Goal: Information Seeking & Learning: Understand process/instructions

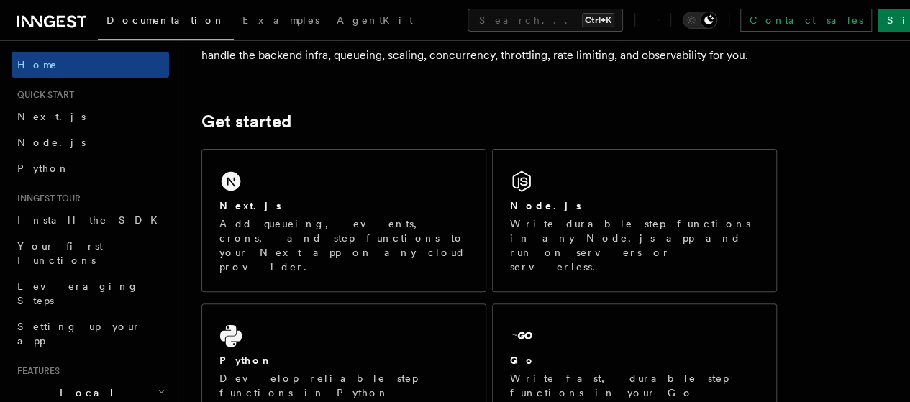
scroll to position [152, 0]
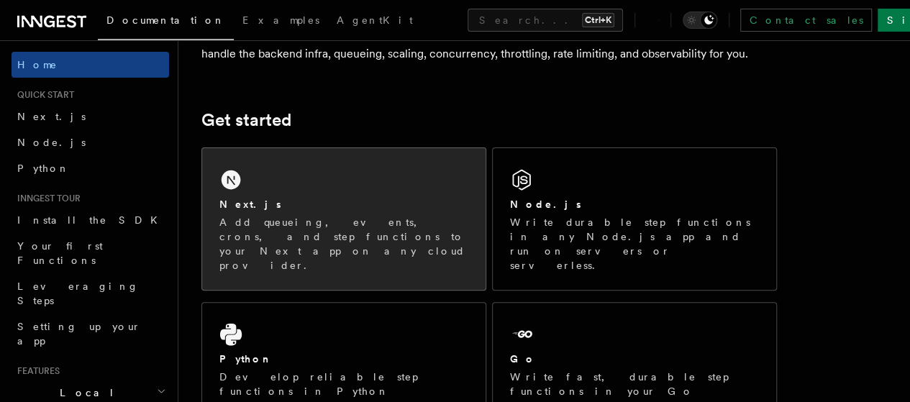
click at [354, 212] on div "Next.js" at bounding box center [343, 204] width 249 height 15
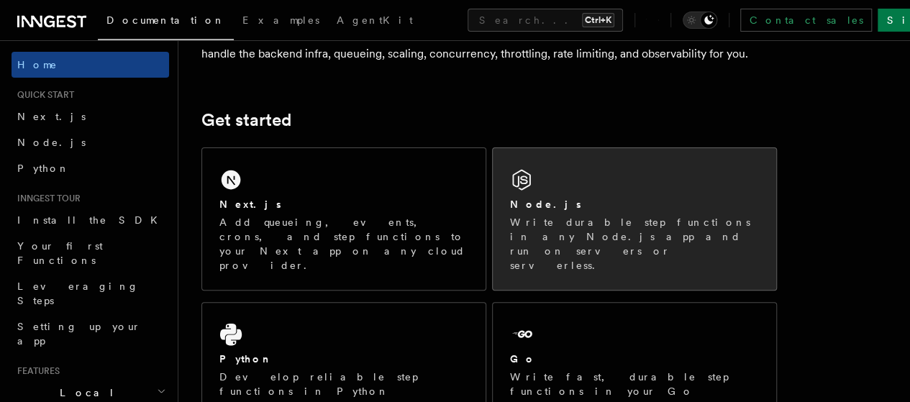
click at [566, 244] on p "Write durable step functions in any Node.js app and run on servers or serverles…" at bounding box center [634, 244] width 249 height 58
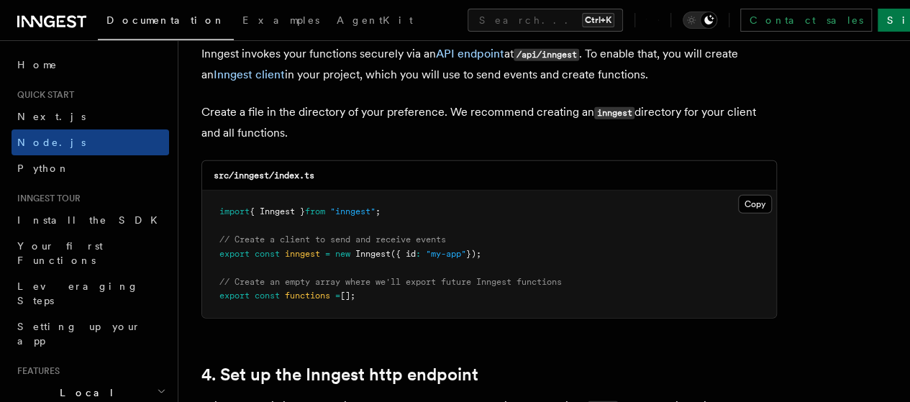
scroll to position [1879, 0]
click at [504, 244] on pre "import { Inngest } from "inngest" ; // Create a client to send and receive even…" at bounding box center [489, 254] width 574 height 127
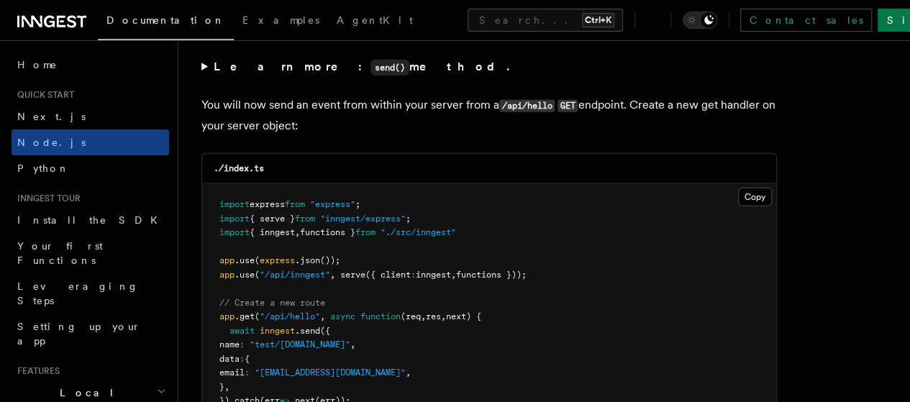
scroll to position [7544, 0]
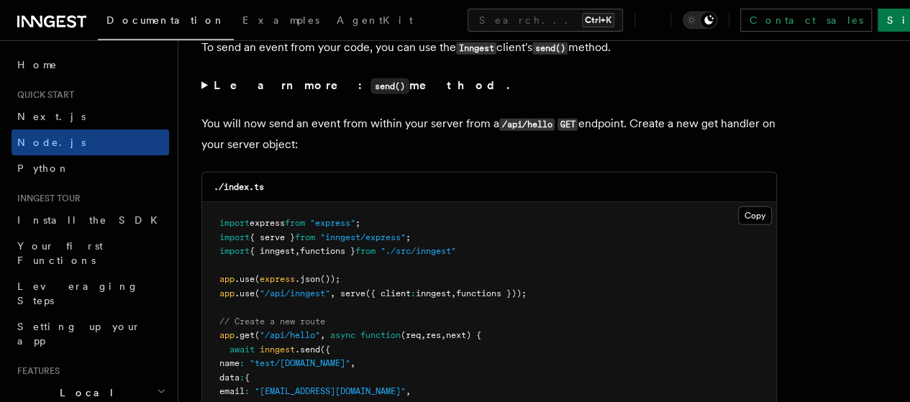
drag, startPoint x: 363, startPoint y: 202, endPoint x: 239, endPoint y: 203, distance: 123.8
copy span ".catch (err => next (err))"
